Goal: Check status

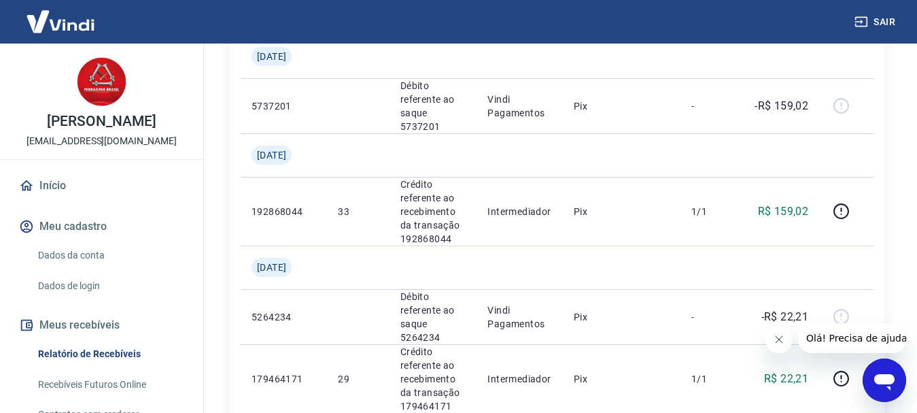
scroll to position [1533, 0]
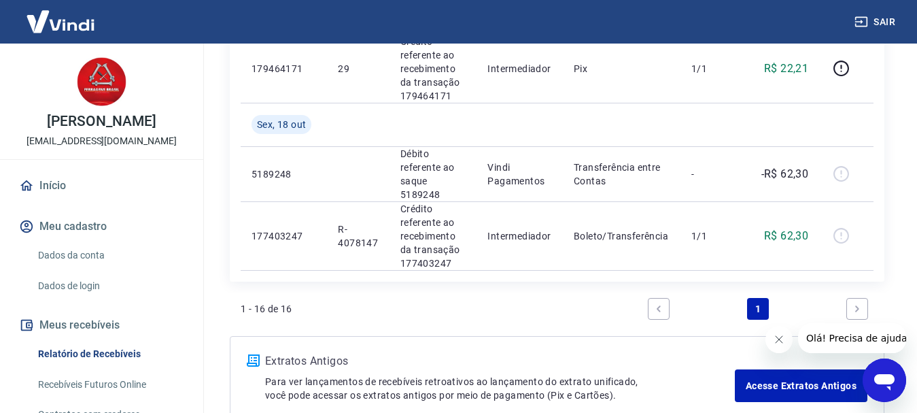
click at [75, 173] on link "Início" at bounding box center [101, 186] width 171 height 30
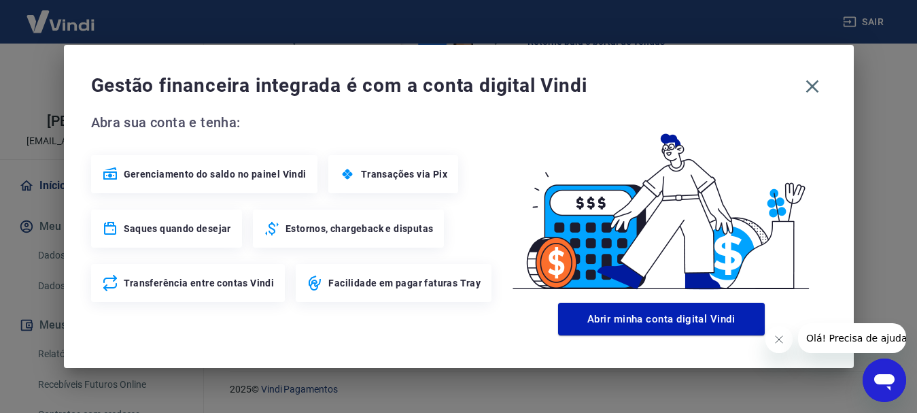
scroll to position [751, 0]
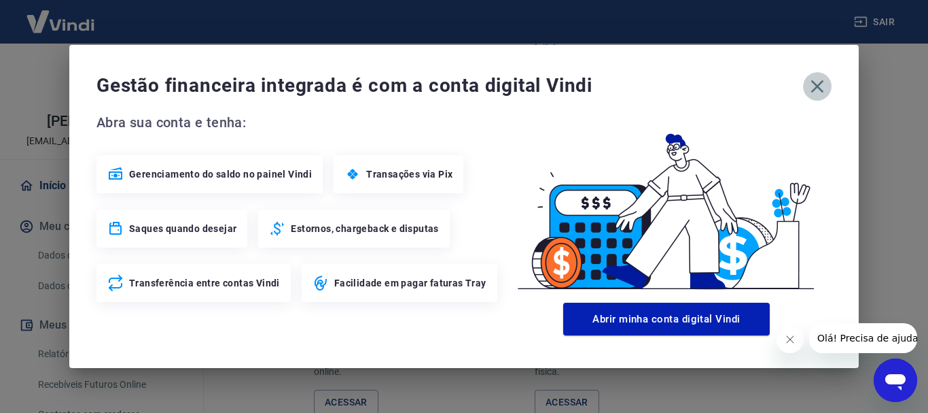
click at [810, 86] on icon "button" at bounding box center [818, 86] width 22 height 22
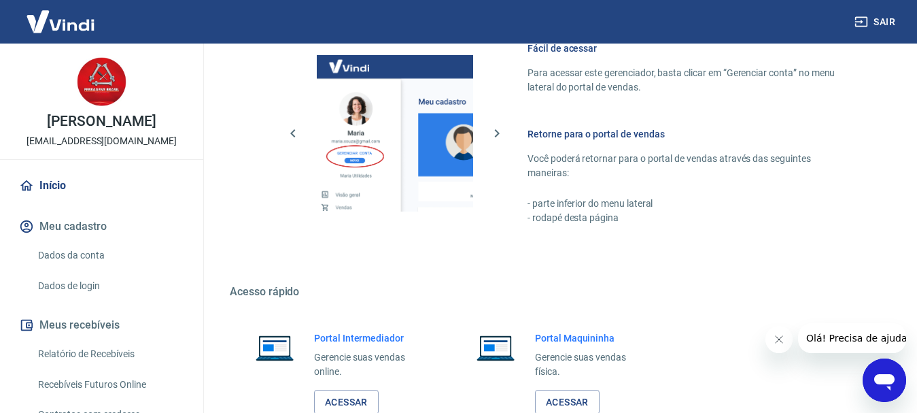
click at [83, 353] on link "Relatório de Recebíveis" at bounding box center [110, 354] width 154 height 28
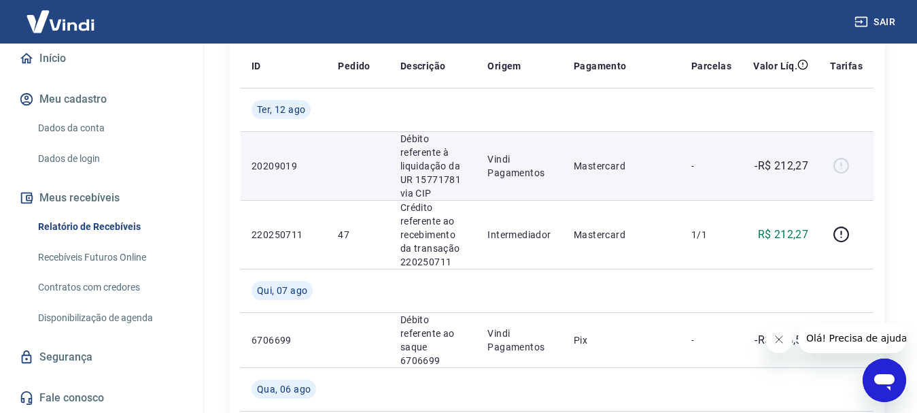
scroll to position [204, 0]
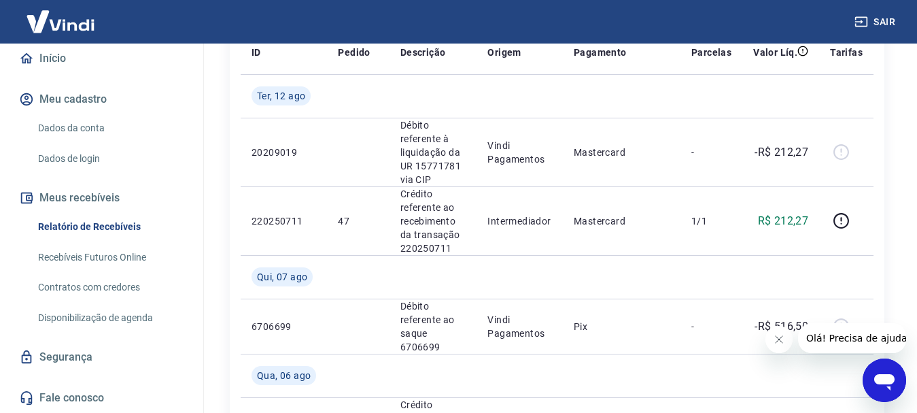
click at [780, 334] on icon "Fechar mensagem da empresa" at bounding box center [778, 339] width 11 height 11
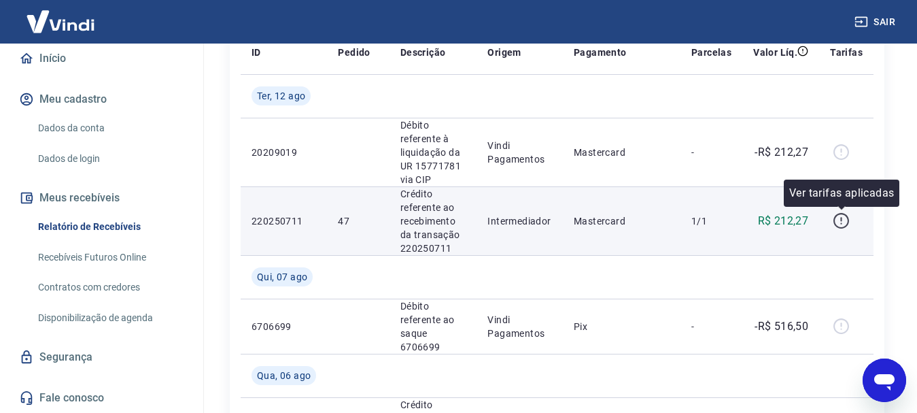
click at [841, 218] on icon "button" at bounding box center [841, 220] width 17 height 17
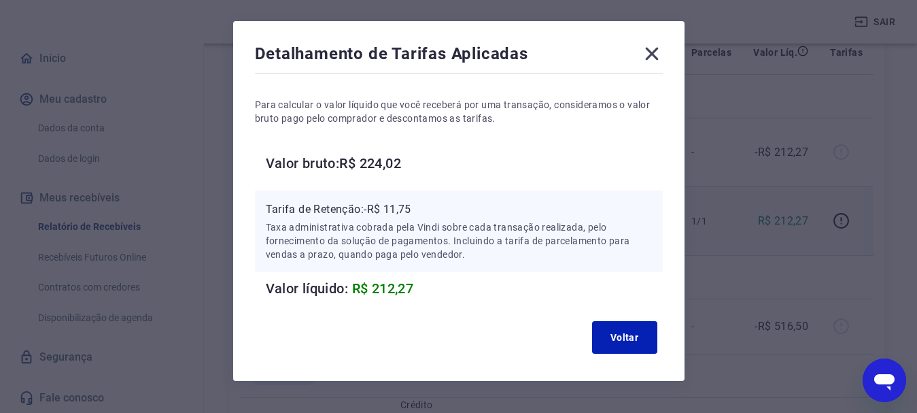
scroll to position [68, 0]
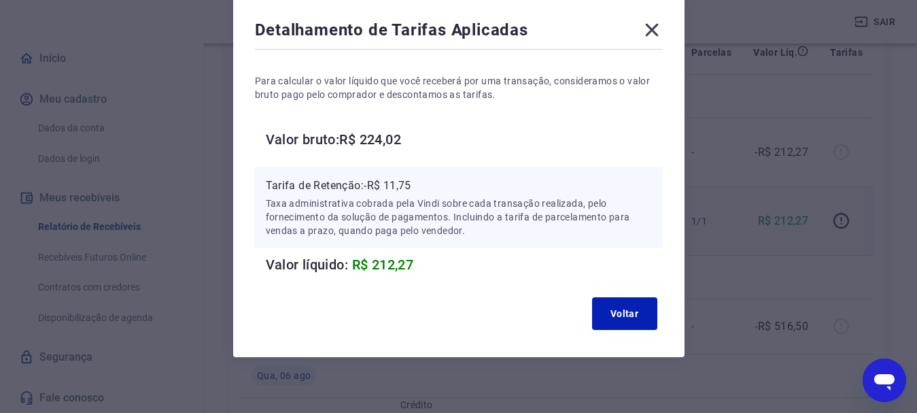
click at [655, 41] on div "Detalhamento de Tarifas Aplicadas" at bounding box center [459, 32] width 408 height 27
click at [655, 31] on icon at bounding box center [652, 30] width 22 height 22
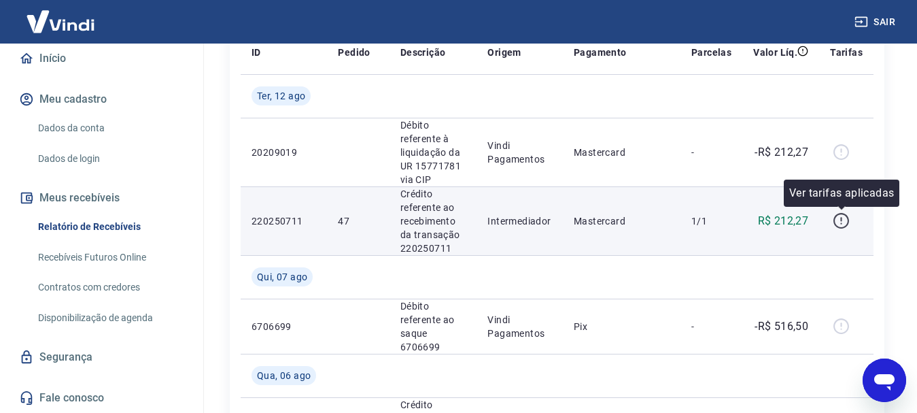
click at [837, 218] on icon "button" at bounding box center [841, 220] width 17 height 17
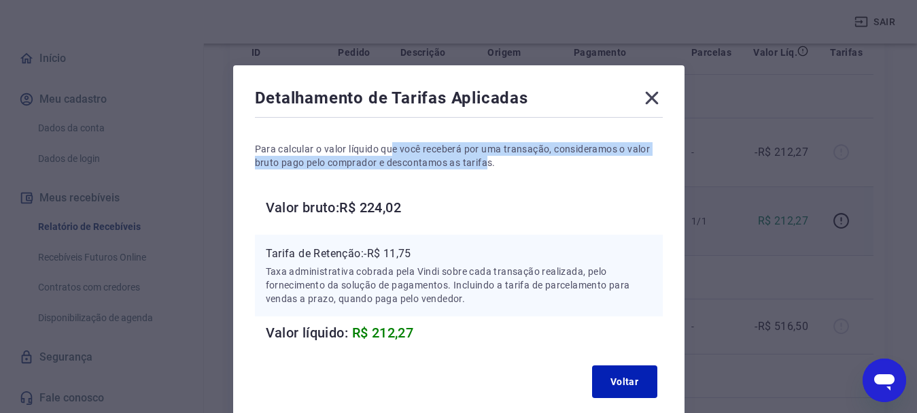
drag, startPoint x: 391, startPoint y: 151, endPoint x: 485, endPoint y: 160, distance: 95.0
click at [485, 160] on p "Para calcular o valor líquido que você receberá por uma transação, consideramos…" at bounding box center [459, 155] width 408 height 27
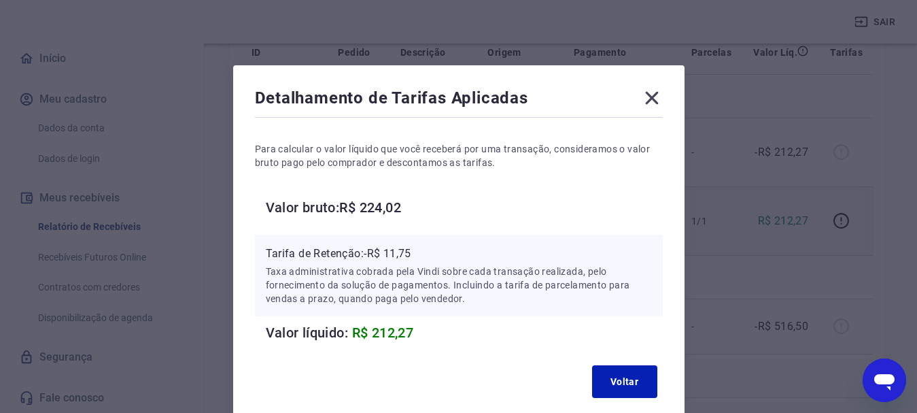
click at [491, 196] on h6 "Valor bruto: R$ 224,02" at bounding box center [464, 207] width 397 height 22
click at [651, 97] on icon at bounding box center [651, 98] width 13 height 13
